Goal: Check status: Check status

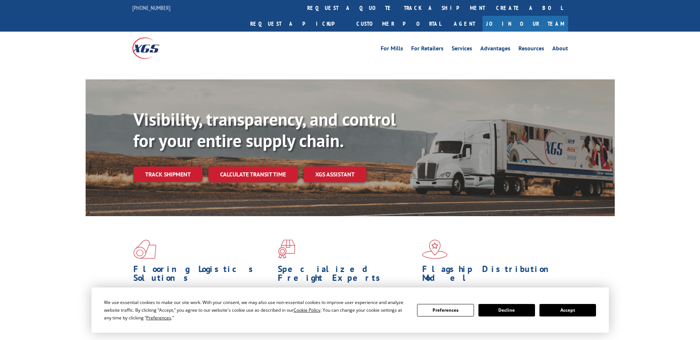
click at [179, 161] on div "Visibility, transparency, and control for your entire supply chain. Track shipm…" at bounding box center [373, 160] width 481 height 102
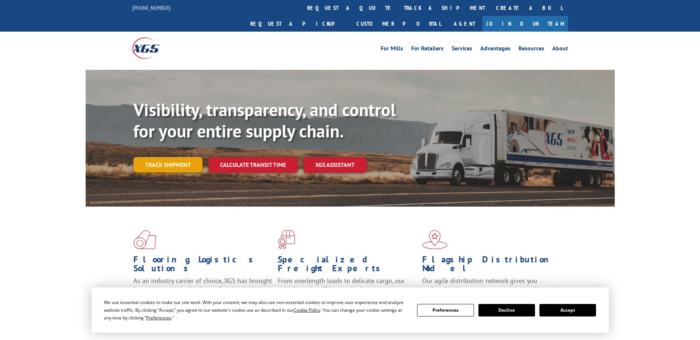
click at [179, 157] on link "Track shipment" at bounding box center [167, 164] width 69 height 15
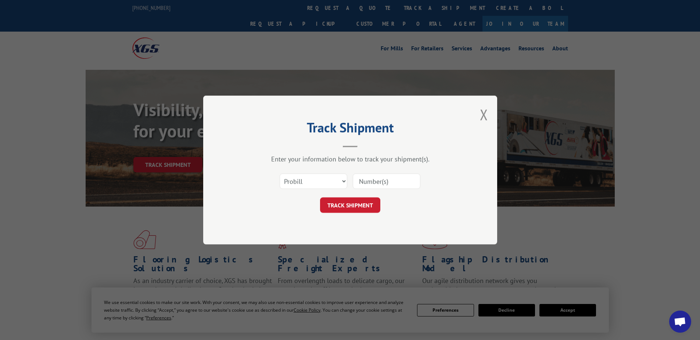
click at [368, 183] on input at bounding box center [387, 180] width 68 height 15
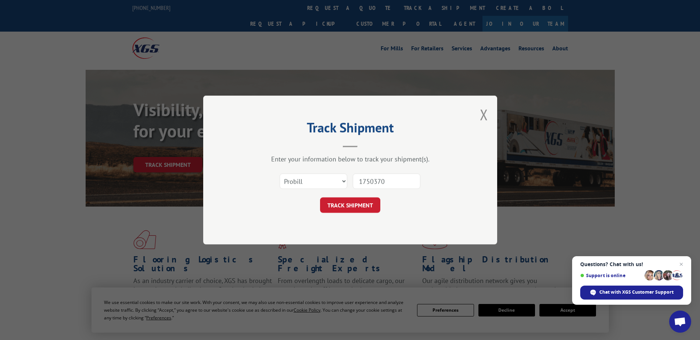
type input "17503709"
click button "TRACK SHIPMENT" at bounding box center [350, 204] width 60 height 15
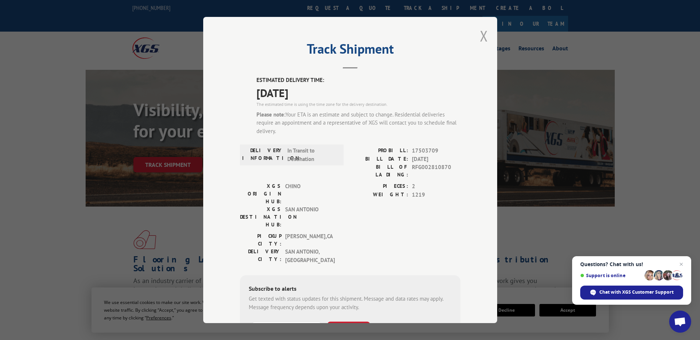
click at [480, 35] on button "Close modal" at bounding box center [484, 35] width 8 height 19
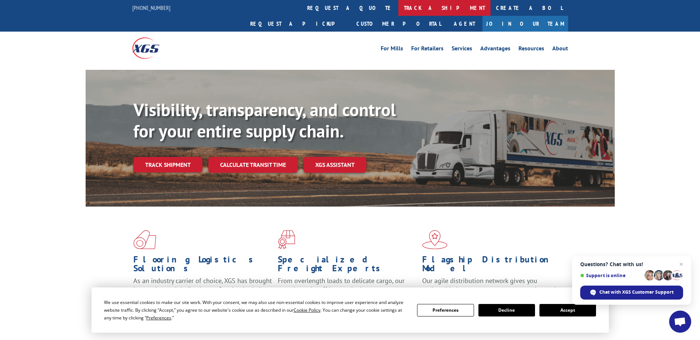
click at [398, 11] on link "track a shipment" at bounding box center [444, 8] width 92 height 16
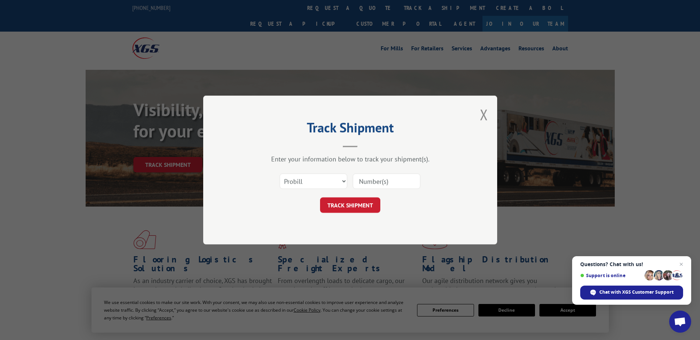
click at [379, 185] on input at bounding box center [387, 180] width 68 height 15
type input "17496397"
click button "TRACK SHIPMENT" at bounding box center [350, 204] width 60 height 15
